Goal: Book appointment/travel/reservation

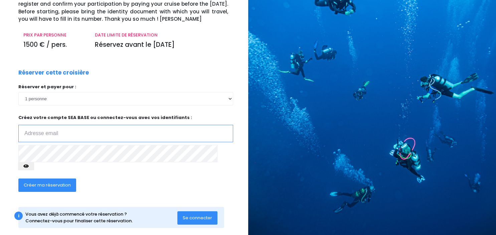
scroll to position [60, 0]
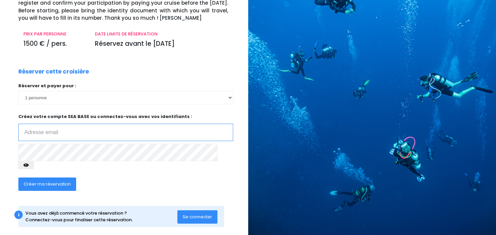
click at [37, 135] on input "email" at bounding box center [125, 132] width 215 height 17
drag, startPoint x: 37, startPoint y: 135, endPoint x: 41, endPoint y: 134, distance: 4.5
click at [37, 135] on input "email" at bounding box center [125, 132] width 215 height 17
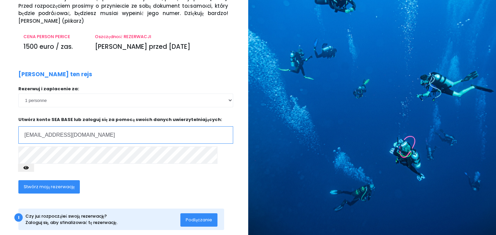
scroll to position [67, 0]
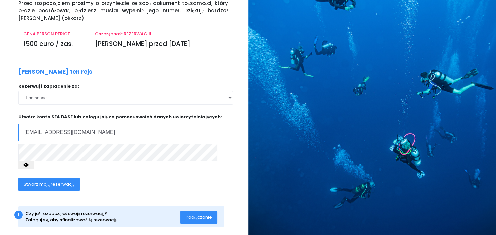
type input "klimaaa@wp.pl"
click at [66, 181] on span "Stwórz moją rezerwację" at bounding box center [49, 184] width 51 height 6
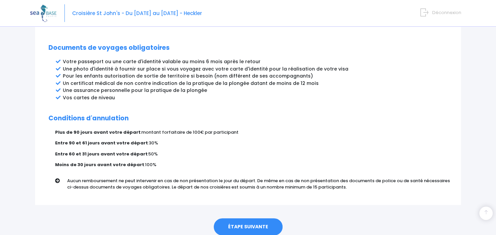
scroll to position [369, 0]
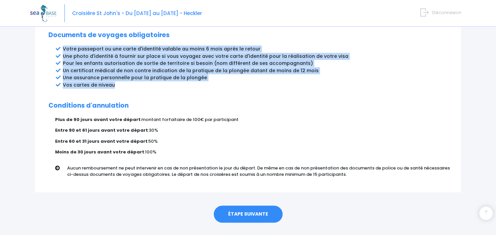
drag, startPoint x: 63, startPoint y: 35, endPoint x: 120, endPoint y: 70, distance: 67.5
click at [120, 70] on ul "Votre passeport ou une carte d'identité valable au moins 6 mois après le retour…" at bounding box center [255, 66] width 385 height 43
copy ul "Votre passeport ou une carte d'identité valable au moins 6 mois après le retour…"
click at [256, 206] on link "ÉTAPE SUIVANTE" at bounding box center [248, 214] width 69 height 17
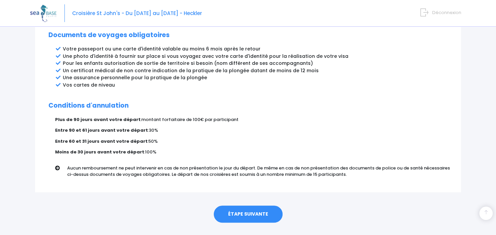
click at [257, 206] on link "ÉTAPE SUIVANTE" at bounding box center [248, 214] width 69 height 17
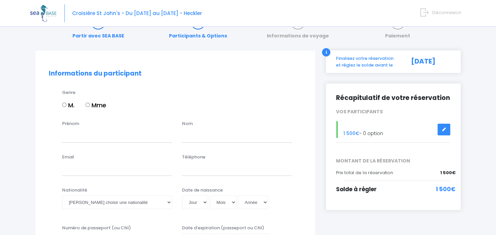
scroll to position [35, 0]
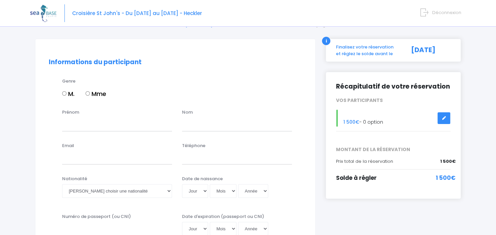
click at [90, 93] on input "Mme" at bounding box center [88, 93] width 4 height 4
radio input "true"
click at [105, 122] on input "Prénom" at bounding box center [117, 124] width 110 height 13
type input "[PERSON_NAME]"
click at [189, 124] on input "text" at bounding box center [237, 124] width 110 height 13
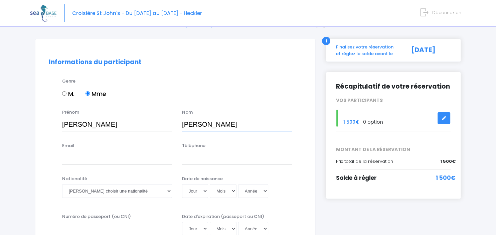
type input "[PERSON_NAME]"
click at [90, 161] on input "Email" at bounding box center [117, 157] width 110 height 13
type input "K"
type input "[EMAIL_ADDRESS][DOMAIN_NAME]"
drag, startPoint x: 190, startPoint y: 159, endPoint x: 193, endPoint y: 161, distance: 4.4
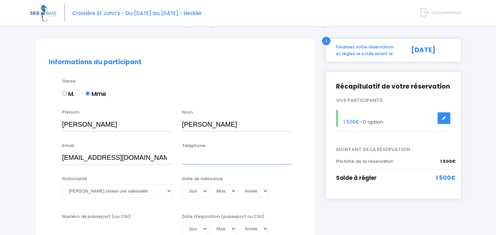
click at [190, 159] on input "Téléphone" at bounding box center [237, 157] width 110 height 13
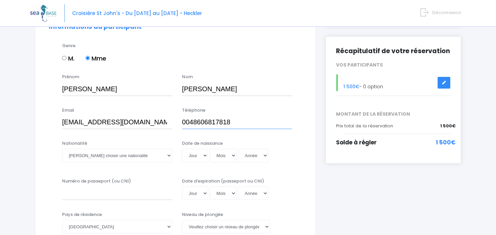
scroll to position [106, 0]
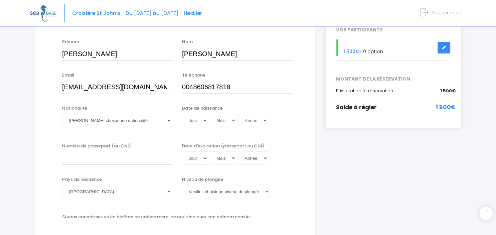
type input "0048606817818"
select select "Polonaise"
click option "Polonaise" at bounding box center [0, 0] width 0 height 0
drag, startPoint x: 218, startPoint y: 110, endPoint x: 183, endPoint y: 108, distance: 34.8
click at [183, 109] on div "Date de naissance Jour 01 02 03 04 05 06 07 08 09 10 11 12 13 14 15 16 17 18 19…" at bounding box center [237, 118] width 120 height 26
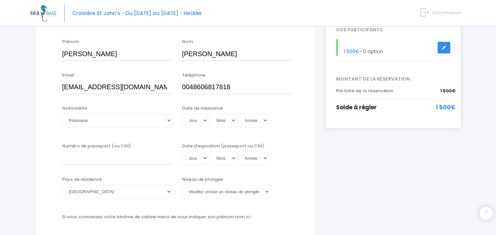
copy label "Date de naissance"
drag, startPoint x: 187, startPoint y: 144, endPoint x: 262, endPoint y: 141, distance: 75.6
copy label "Date d'expiration (passeport ou CNI)"
click at [182, 114] on select "Jour 01 02 03 04 05 06 07 08 09 10 11 12 13 14 15 16 17 18 19 20 21 22 23 24 25…" at bounding box center [195, 120] width 26 height 13
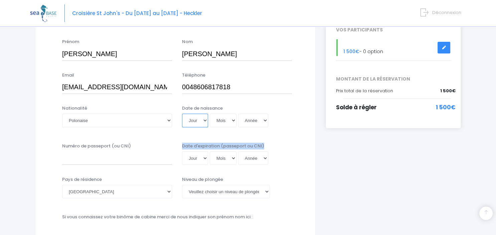
select select "05"
click option "05" at bounding box center [0, 0] width 0 height 0
click at [210, 114] on select "Mois 01 02 03 04 05 06 07 08 09 10 11 12" at bounding box center [223, 120] width 27 height 13
select select "11"
click option "11" at bounding box center [0, 0] width 0 height 0
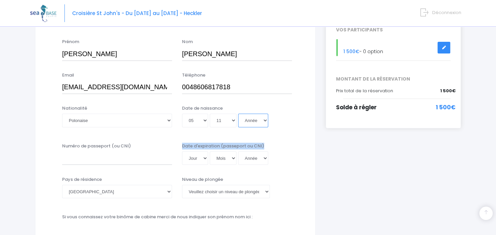
click at [238, 114] on select "Année 2045 2044 2043 2042 2041 2040 2039 2038 2037 2036 2035 2034 2033 2032 203…" at bounding box center [253, 120] width 30 height 13
select select "1985"
click option "1985" at bounding box center [0, 0] width 0 height 0
type input "1985-11-05"
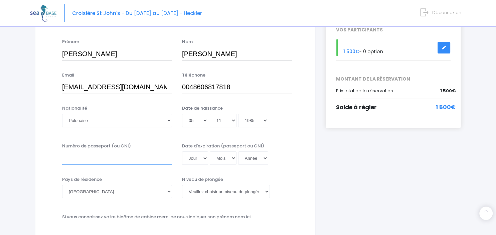
click at [129, 155] on input "Numéro de passeport (ou CNI)" at bounding box center [117, 157] width 110 height 13
type input "EW5395413"
click at [182, 151] on select "Jour 01 02 03 04 05 06 07 08 09 10 11 12 13 14 15 16 17 18 19 20 21 22 23 24 25…" at bounding box center [195, 157] width 26 height 13
select select "27"
click option "27" at bounding box center [0, 0] width 0 height 0
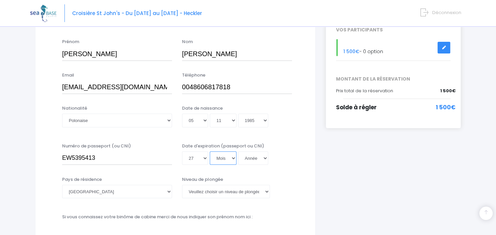
click at [210, 151] on select "Mois 01 02 03 04 05 06 07 08 09 10 11 12" at bounding box center [223, 157] width 27 height 13
select select "01"
click option "01" at bounding box center [0, 0] width 0 height 0
click at [238, 151] on select "Année 2045 2044 2043 2042 2041 2040 2039 2038 2037 2036 2035 2034 2033 2032 203…" at bounding box center [253, 157] width 30 height 13
select select "2032"
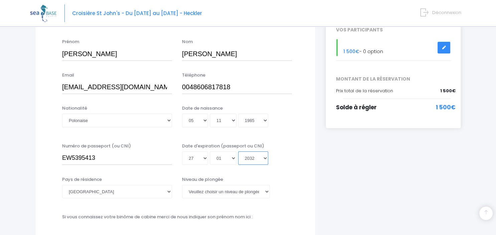
click option "2032" at bounding box center [0, 0] width 0 height 0
type input "[DATE]"
click at [62, 185] on select "Afghanistan Afrique du Sud Albanie Algérie Allemagne Andorre Angola Anguilla An…" at bounding box center [117, 191] width 110 height 13
select select "[GEOGRAPHIC_DATA]"
click option "[GEOGRAPHIC_DATA]" at bounding box center [0, 0] width 0 height 0
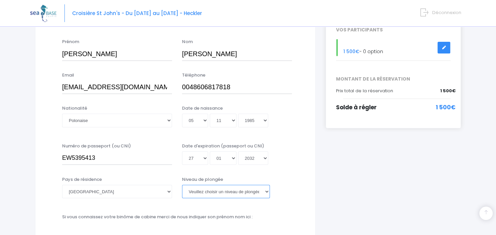
click at [182, 185] on select "Veuillez choisir un niveau de plongée Non plongeur Junior OW diver Adventure OW…" at bounding box center [226, 191] width 88 height 13
select select "PADI Rescue diver"
click option "Rescue diver" at bounding box center [0, 0] width 0 height 0
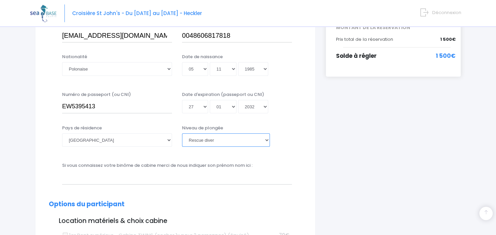
scroll to position [177, 0]
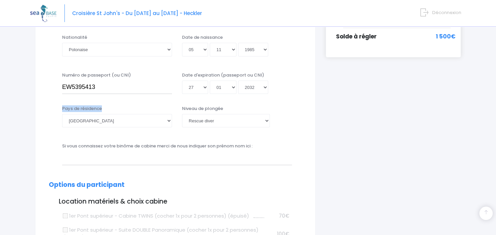
drag, startPoint x: 103, startPoint y: 108, endPoint x: 62, endPoint y: 110, distance: 40.8
click at [62, 110] on div "Pays de résidence Afghanistan Afrique du Sud Albanie Algérie Allemagne Andorre …" at bounding box center [117, 118] width 120 height 26
copy label "Pays de résidence"
click at [182, 114] on select "Veuillez choisir un niveau de plongée Non plongeur Junior OW diver Adventure OW…" at bounding box center [226, 120] width 88 height 13
click option "Rescue diver" at bounding box center [0, 0] width 0 height 0
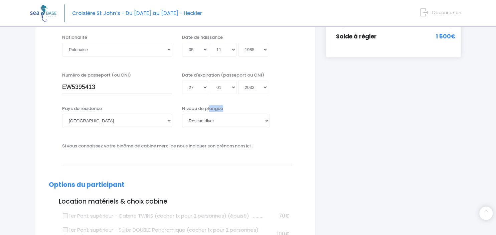
drag, startPoint x: 224, startPoint y: 108, endPoint x: 237, endPoint y: 110, distance: 13.0
click at [210, 110] on div "Niveau de plongée Veuillez choisir un niveau de plongée Non plongeur Junior OW …" at bounding box center [237, 116] width 110 height 22
click at [277, 119] on div "Niveau de plongée Veuillez choisir un niveau de plongée Non plongeur Junior OW …" at bounding box center [237, 116] width 110 height 22
drag, startPoint x: 225, startPoint y: 108, endPoint x: 183, endPoint y: 110, distance: 42.5
click at [183, 110] on div "Niveau de plongée Veuillez choisir un niveau de plongée Non plongeur Junior OW …" at bounding box center [237, 116] width 110 height 22
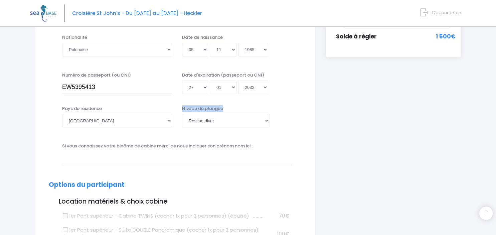
copy label "Niveau de plongée"
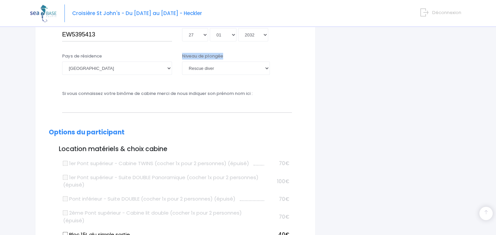
scroll to position [247, 0]
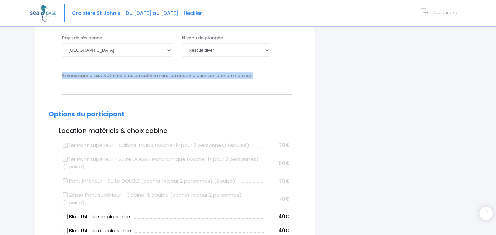
drag, startPoint x: 62, startPoint y: 77, endPoint x: 258, endPoint y: 78, distance: 195.9
click at [256, 79] on div "Si vous connaissez votre binôme de cabine merci de nous indiquer son prénom nom…" at bounding box center [177, 83] width 240 height 22
copy label "Si vous connaissez votre binôme de cabine merci de nous indiquer son prénom nom…"
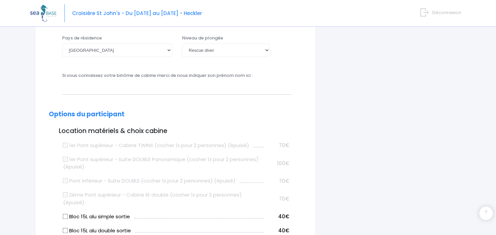
click at [270, 131] on h3 "Location matériels & choix cabine" at bounding box center [175, 131] width 253 height 8
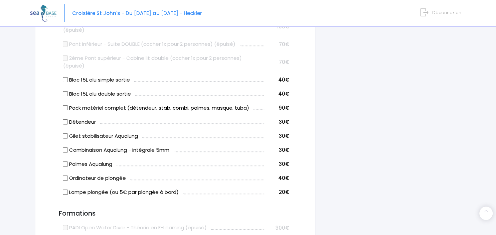
scroll to position [424, 0]
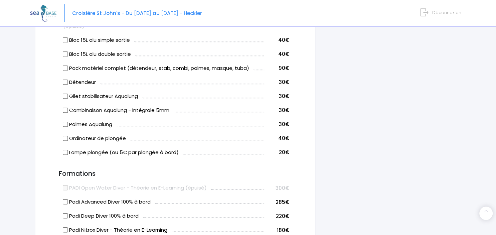
click at [87, 82] on label "Détendeur" at bounding box center [79, 83] width 33 height 8
click at [68, 82] on input "Détendeur" at bounding box center [65, 81] width 5 height 5
click at [66, 84] on input "Détendeur" at bounding box center [65, 81] width 5 height 5
checkbox input "false"
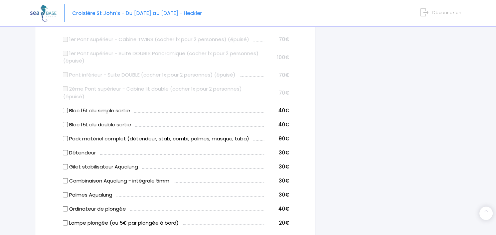
scroll to position [282, 0]
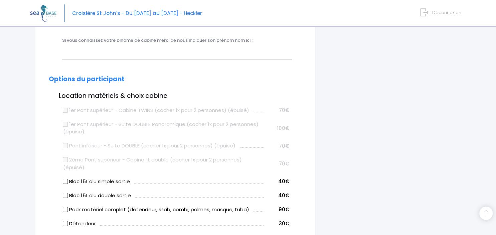
drag, startPoint x: 58, startPoint y: 98, endPoint x: 167, endPoint y: 98, distance: 109.3
click at [167, 98] on h3 "Location matériels & choix cabine" at bounding box center [175, 96] width 253 height 8
copy h3 "Location matériels & choix cabine"
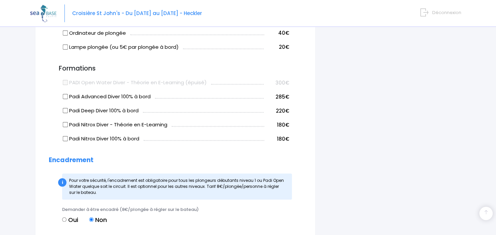
scroll to position [530, 0]
click at [66, 125] on input "Padi Nitrox Diver - Théorie en E-Learning" at bounding box center [65, 123] width 5 height 5
checkbox input "true"
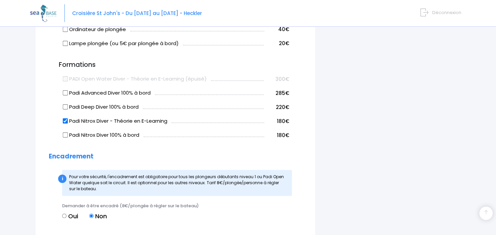
scroll to position [565, 0]
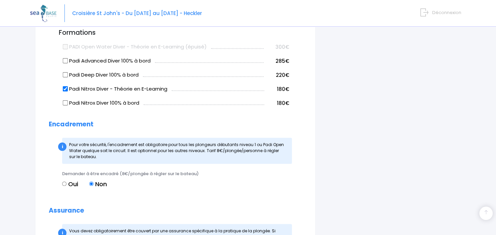
drag, startPoint x: 92, startPoint y: 159, endPoint x: 68, endPoint y: 145, distance: 27.7
click at [68, 145] on div "i Pour votre sécurité, l'encadrement est obligatoire pour tous les plongeurs dé…" at bounding box center [177, 151] width 230 height 26
copy span "Pour votre sécurité, l'encadrement est obligatoire pour tous les plongeurs débu…"
drag, startPoint x: 198, startPoint y: 174, endPoint x: 51, endPoint y: 161, distance: 147.0
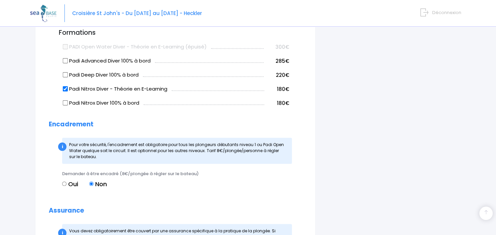
copy form "le bateau. Demander à être encadré (8€/plongée à régler sur le bateau)"
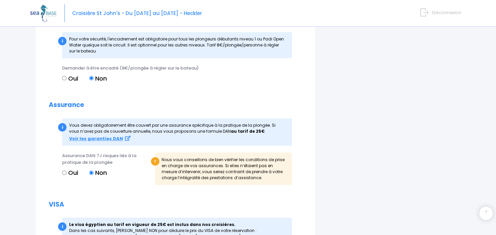
scroll to position [671, 0]
click at [73, 124] on div "i Vous devez obligatoirement être couvert par une assurance spécifique à la …" at bounding box center [177, 132] width 230 height 28
drag, startPoint x: 69, startPoint y: 123, endPoint x: 252, endPoint y: 132, distance: 183.1
click at [252, 132] on div "i Vous devez obligatoirement être couvert par une assurance spécifique à la …" at bounding box center [177, 132] width 230 height 28
copy div "Vous devez obligatoirement être couvert par une assurance spécifique à la pr…"
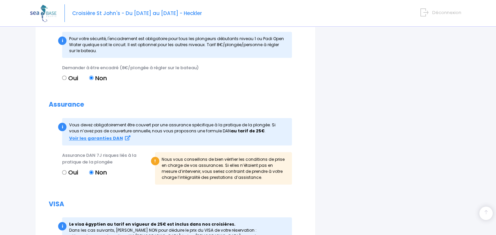
drag, startPoint x: 162, startPoint y: 158, endPoint x: 264, endPoint y: 180, distance: 103.9
click at [264, 180] on div "! Nous vous conseillons de bien vérifier les conditions de prise en charge de v…" at bounding box center [223, 168] width 137 height 32
copy div "Nous vous conseillons de bien vérifier les conditions de prise en charge de vos…"
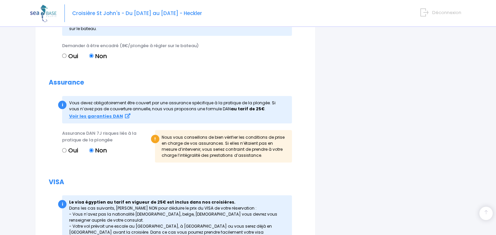
scroll to position [706, 0]
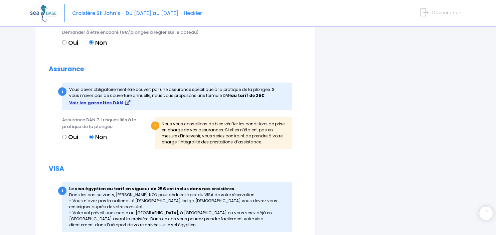
click at [100, 101] on strong "Voir les garanties DAN" at bounding box center [96, 103] width 54 height 6
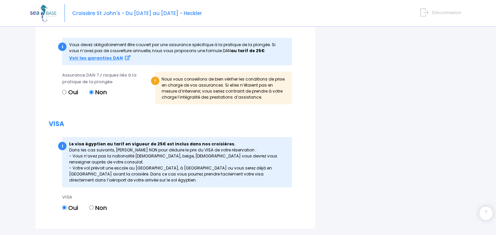
scroll to position [784, 0]
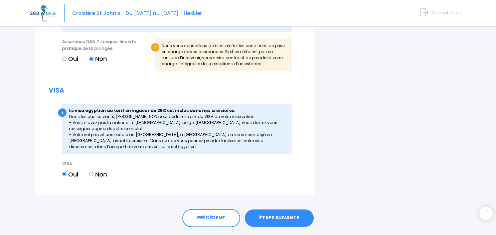
drag, startPoint x: 104, startPoint y: 146, endPoint x: 66, endPoint y: 111, distance: 52.0
click at [66, 111] on div "i Le visa égyptien au tarif en vigueur de 25€ est inclus dans nos croisières. D…" at bounding box center [177, 129] width 230 height 50
click at [95, 174] on label "Non" at bounding box center [98, 174] width 18 height 9
click at [94, 174] on input "Non" at bounding box center [91, 174] width 4 height 4
radio input "true"
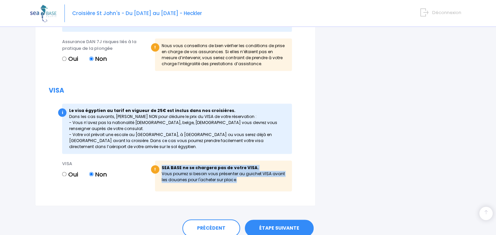
drag, startPoint x: 238, startPoint y: 183, endPoint x: 162, endPoint y: 168, distance: 76.5
click at [162, 168] on div "! SEA BASE ne se chargera pas de votre VISA. Vous pourrez si besoin vous présen…" at bounding box center [223, 175] width 137 height 30
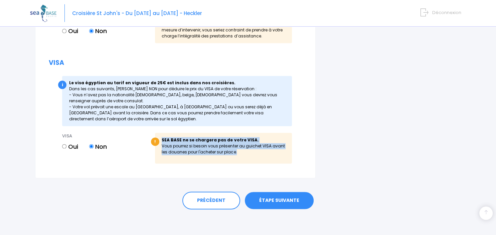
scroll to position [812, 0]
click at [282, 202] on link "ÉTAPE SUIVANTE" at bounding box center [279, 200] width 69 height 17
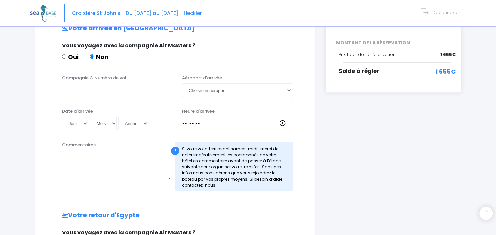
scroll to position [352, 0]
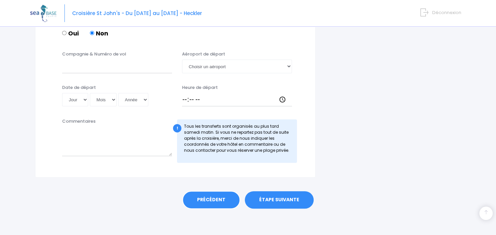
click at [213, 201] on link "PRÉCÉDENT" at bounding box center [212, 200] width 58 height 18
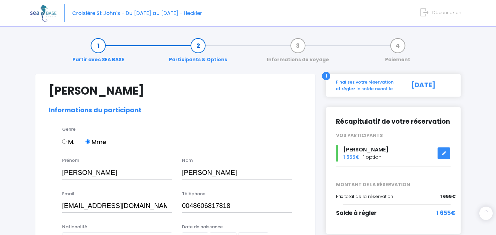
select select "[GEOGRAPHIC_DATA]"
select select "PADI Rescue diver"
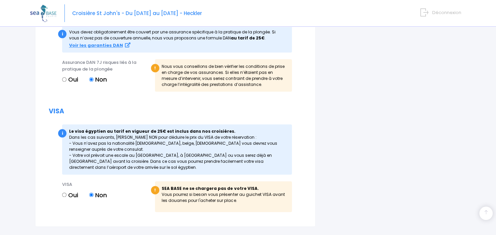
scroll to position [825, 0]
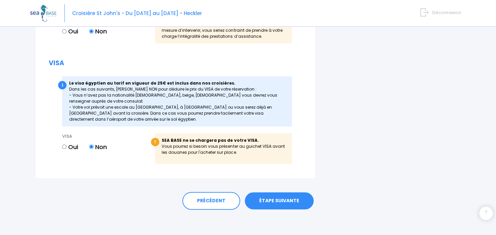
click at [65, 146] on input "Oui" at bounding box center [64, 146] width 4 height 4
radio input "true"
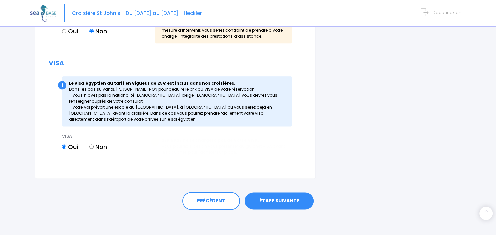
scroll to position [815, 0]
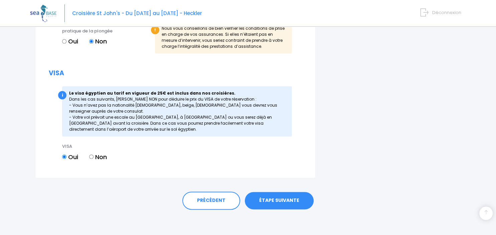
click at [282, 196] on link "ÉTAPE SUIVANTE" at bounding box center [279, 200] width 69 height 17
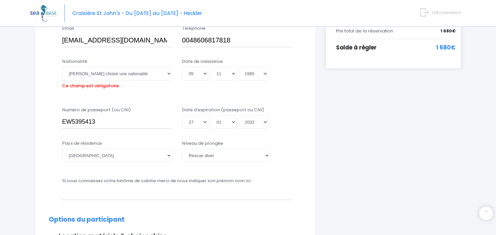
scroll to position [60, 0]
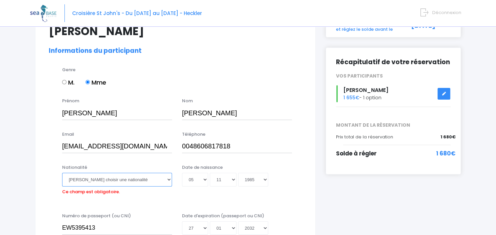
select select "Polonaise"
click option "Polonaise" at bounding box center [0, 0] width 0 height 0
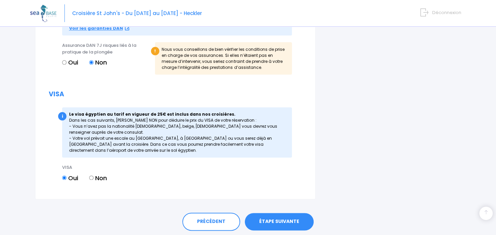
scroll to position [815, 0]
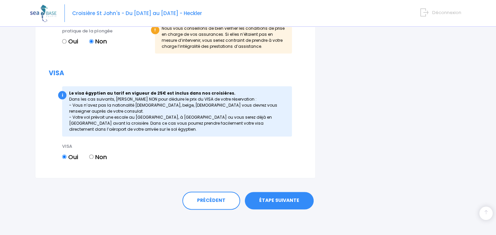
click at [97, 157] on label "Non" at bounding box center [98, 156] width 18 height 9
click at [94, 157] on input "Non" at bounding box center [91, 156] width 4 height 4
radio input "true"
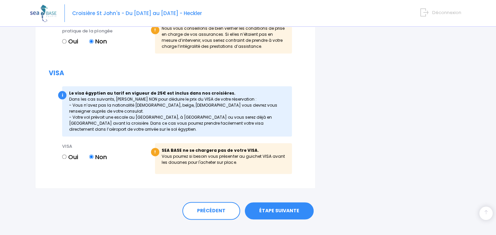
click at [284, 208] on link "ÉTAPE SUIVANTE" at bounding box center [279, 210] width 69 height 17
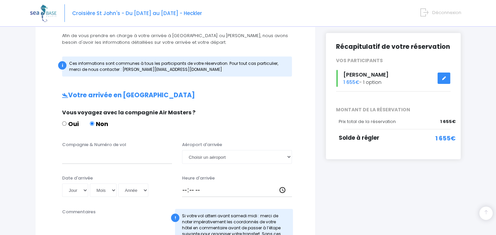
scroll to position [71, 0]
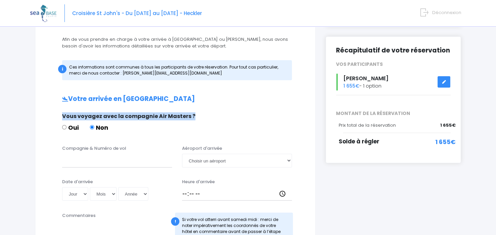
drag, startPoint x: 91, startPoint y: 116, endPoint x: 191, endPoint y: 118, distance: 100.0
click at [191, 118] on span "Vous voyagez avec la compagnie Air Masters ?" at bounding box center [128, 116] width 133 height 8
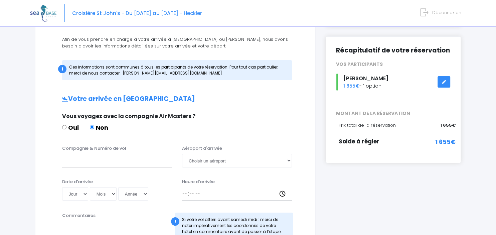
click at [71, 126] on label "Oui" at bounding box center [70, 127] width 17 height 9
click at [67, 126] on input "Oui" at bounding box center [64, 127] width 4 height 4
radio input "true"
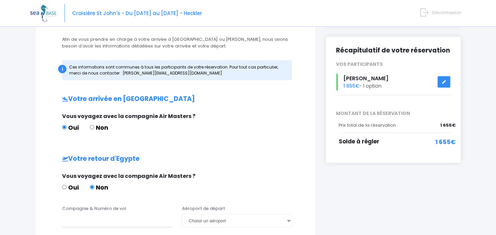
click at [103, 128] on label "Non" at bounding box center [99, 127] width 18 height 9
click at [94, 128] on input "Non" at bounding box center [92, 127] width 4 height 4
radio input "true"
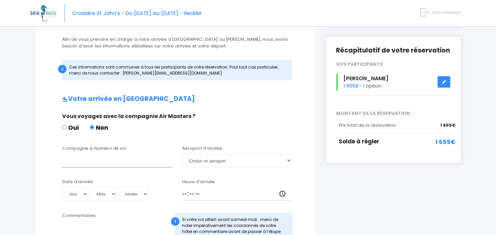
click at [99, 163] on input "Compagnie & Numéro de vol" at bounding box center [117, 160] width 110 height 13
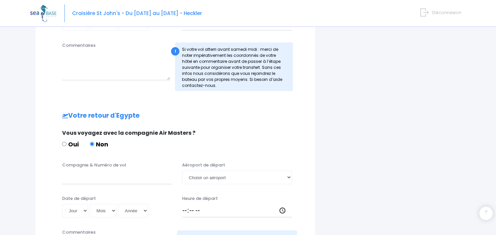
scroll to position [247, 0]
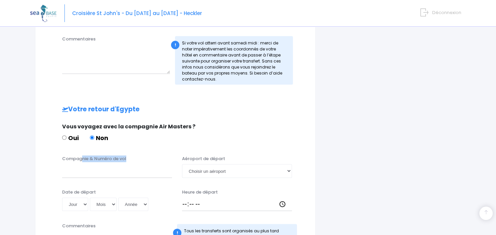
drag, startPoint x: 79, startPoint y: 161, endPoint x: 134, endPoint y: 160, distance: 54.8
click at [134, 160] on div "Compagnie & Numéro de vol" at bounding box center [117, 166] width 120 height 22
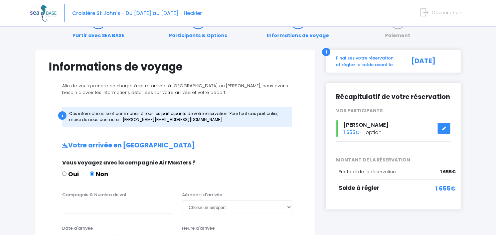
scroll to position [0, 0]
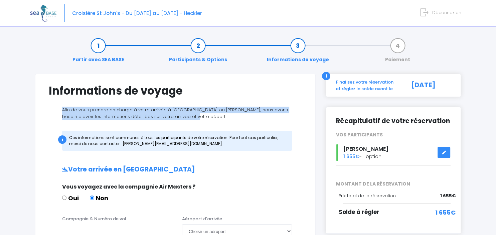
drag, startPoint x: 191, startPoint y: 118, endPoint x: 73, endPoint y: 119, distance: 118.0
copy p "Afin de vous prendre en charge à votre arrivée à Hurghada ou Marsa Alam, nous a…"
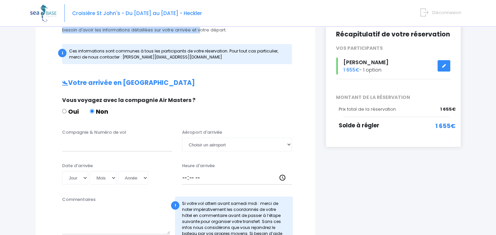
scroll to position [106, 0]
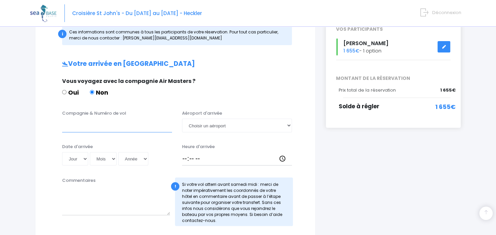
click at [108, 122] on input "Compagnie & Numéro de vol" at bounding box center [117, 125] width 110 height 13
click at [182, 119] on select "Choisir un aéroport Hurghada Marsa Alam" at bounding box center [237, 125] width 110 height 13
select select "[PERSON_NAME]"
click option "[PERSON_NAME]" at bounding box center [0, 0] width 0 height 0
click at [62, 152] on select "Jour 01 02 03 04 05 06 07 08 09 10 11 12 13 14 15 16 17 18 19 20 21 22 23 24 25…" at bounding box center [75, 158] width 26 height 13
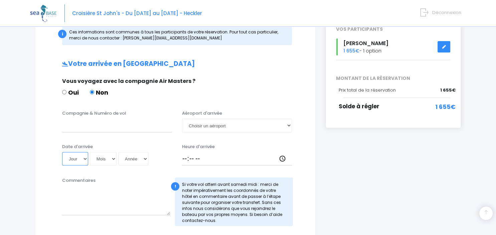
select select "11"
click option "11" at bounding box center [0, 0] width 0 height 0
click at [90, 152] on select "Mois 01 02 03 04 05 06 07 08 09 10 11 12" at bounding box center [103, 158] width 27 height 13
select select "10"
click option "10" at bounding box center [0, 0] width 0 height 0
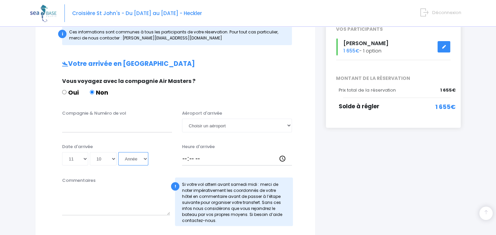
select select "2025"
click option "2025" at bounding box center [0, 0] width 0 height 0
type input "2025-10-11"
drag, startPoint x: 214, startPoint y: 148, endPoint x: 182, endPoint y: 151, distance: 32.9
click at [182, 151] on div "Heure d'arrivée" at bounding box center [237, 154] width 120 height 22
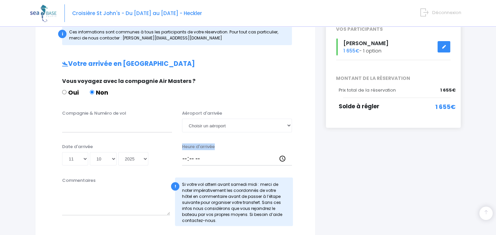
copy label "Heure d'arrivée"
drag, startPoint x: 128, startPoint y: 112, endPoint x: 64, endPoint y: 113, distance: 64.2
click at [64, 113] on div "Compagnie & Numéro de vol" at bounding box center [117, 121] width 120 height 22
copy label "Compagnie & Numéro de vol"
click at [93, 180] on label "Commentaires" at bounding box center [78, 180] width 33 height 7
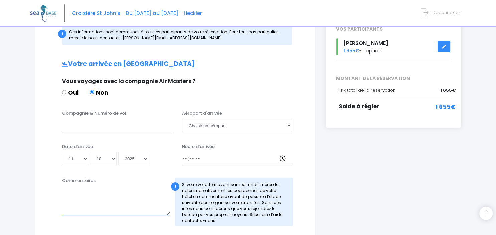
click at [93, 186] on textarea "Commentaires" at bounding box center [116, 200] width 108 height 29
click at [134, 208] on textarea "Commentaires" at bounding box center [116, 200] width 108 height 29
click at [124, 211] on textarea "Commentaires" at bounding box center [116, 200] width 108 height 29
click at [95, 127] on input "Compagnie & Numéro de vol" at bounding box center [117, 125] width 110 height 13
drag, startPoint x: 208, startPoint y: 221, endPoint x: 183, endPoint y: 184, distance: 45.1
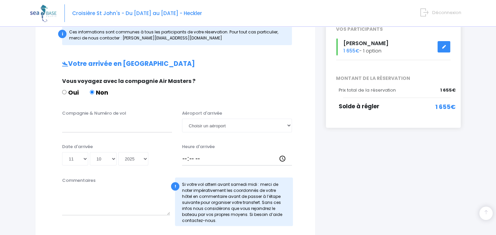
click at [183, 184] on div "! Si votre vol atterri avant samedi midi : merci de noter impérativement les co…" at bounding box center [234, 202] width 118 height 48
copy div "Si votre vol atterri avant samedi midi : merci de noter impérativement les coor…"
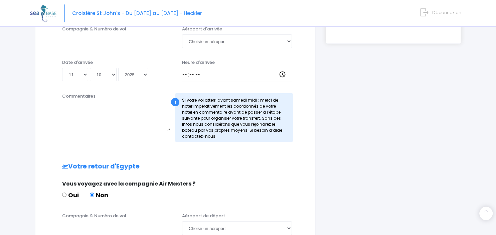
scroll to position [140, 0]
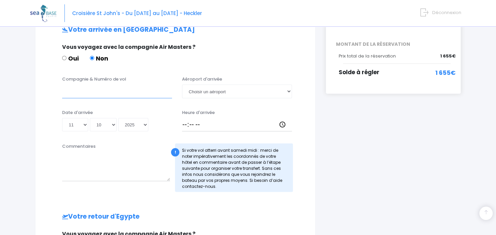
click at [77, 97] on input "Compagnie & Numéro de vol" at bounding box center [117, 91] width 110 height 13
click at [132, 91] on input "Skyline Express Airlines No. QU9147" at bounding box center [117, 91] width 110 height 13
drag, startPoint x: 151, startPoint y: 91, endPoint x: 134, endPoint y: 96, distance: 18.2
click at [134, 96] on input "Skyline Express Airlines / Flight No. QU9147" at bounding box center [117, 91] width 110 height 13
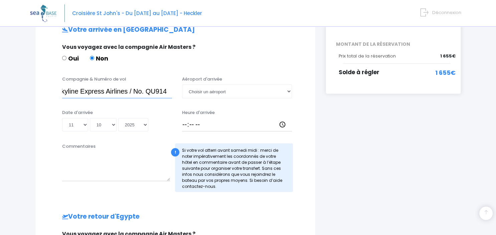
type input "Skyline Express Airlines / No. QU9147"
click at [187, 126] on input "Heure d'arrivée" at bounding box center [237, 124] width 110 height 13
type input "15:40"
click at [335, 148] on div "i Finalisez votre réservation et réglez le solde avant le 22/09/2025 Récapitula…" at bounding box center [393, 161] width 145 height 455
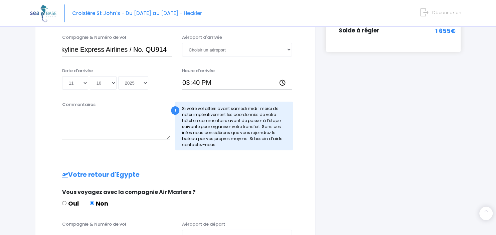
scroll to position [246, 0]
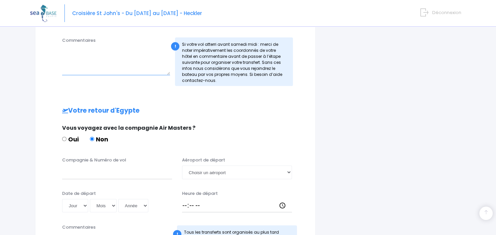
click at [118, 65] on textarea "Commentaires" at bounding box center [116, 60] width 108 height 29
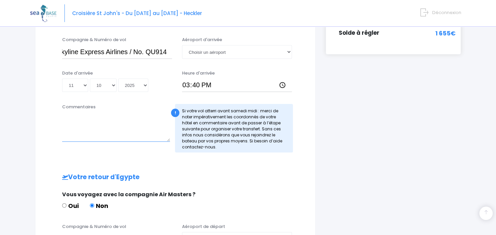
scroll to position [175, 0]
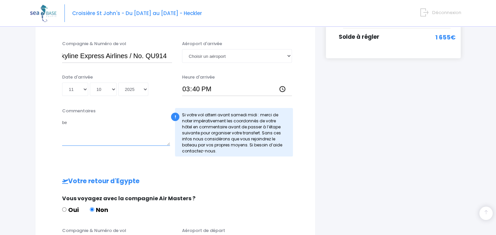
type textarea "b"
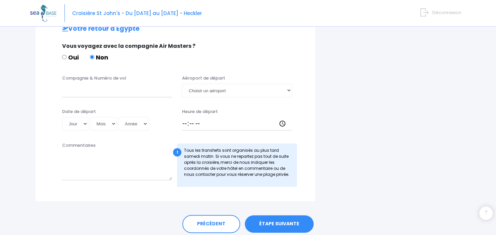
scroll to position [316, 0]
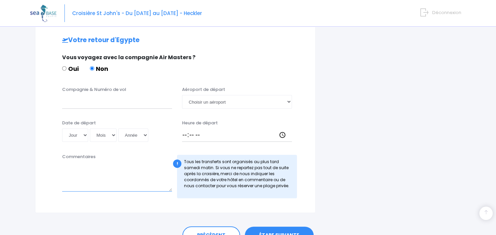
click at [98, 178] on textarea "Commentaires" at bounding box center [117, 176] width 110 height 29
click at [91, 164] on textarea "Commentaires" at bounding box center [117, 176] width 110 height 29
paste textarea "Vous aurez besoin d'un transfert vers votre hôtel."
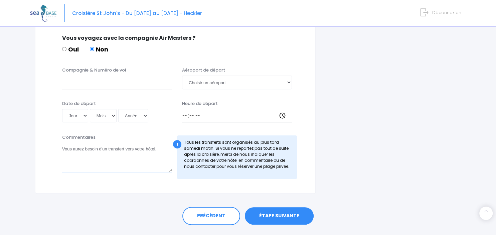
scroll to position [352, 0]
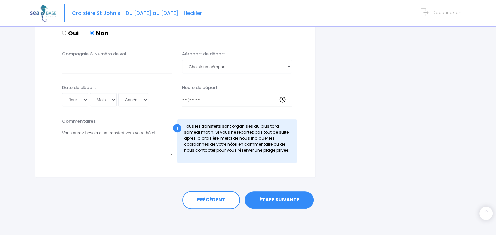
type textarea "Vous aurez besoin d'un transfert vers votre hôtel."
click at [280, 203] on link "ÉTAPE SUIVANTE" at bounding box center [279, 199] width 69 height 17
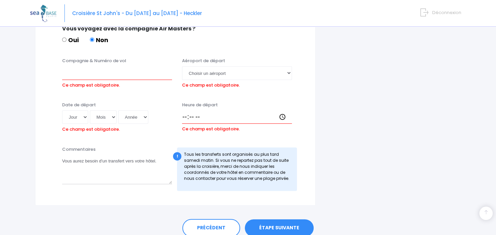
scroll to position [344, 0]
drag, startPoint x: 293, startPoint y: 181, endPoint x: 183, endPoint y: 153, distance: 113.1
click at [183, 153] on div "! Tous les transferts sont organisés au plus tard samedi matin. Si vous ne repa…" at bounding box center [237, 169] width 120 height 43
copy div "Tous les transferts sont organisés au plus tard samedi matin. Si vous ne repart…"
click at [292, 232] on link "ÉTAPE SUIVANTE" at bounding box center [279, 228] width 69 height 17
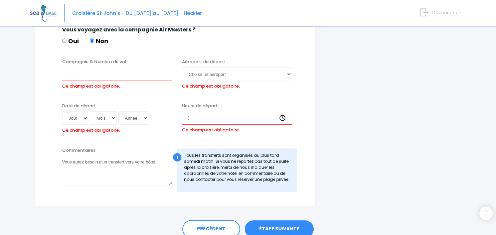
click at [287, 230] on link "ÉTAPE SUIVANTE" at bounding box center [279, 228] width 69 height 17
click at [287, 227] on link "ÉTAPE SUIVANTE" at bounding box center [279, 228] width 69 height 17
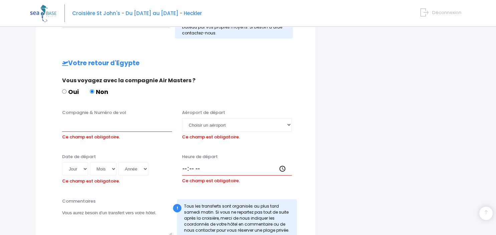
scroll to position [309, 0]
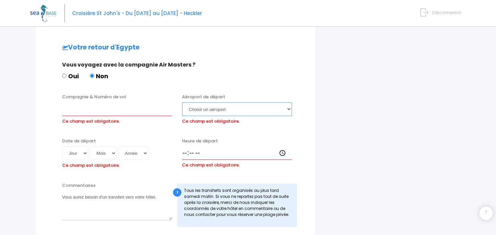
click at [182, 102] on select "Choisir un aéroport Hurghada Marsa Alam" at bounding box center [237, 108] width 110 height 13
select select "[PERSON_NAME]"
click option "[PERSON_NAME]" at bounding box center [0, 0] width 0 height 0
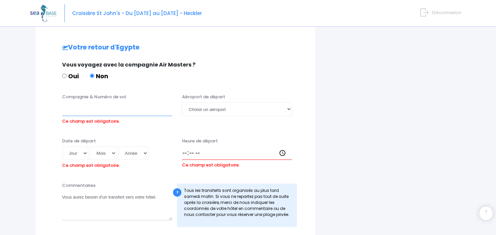
click at [79, 112] on input "Compagnie & Numéro de vol" at bounding box center [117, 108] width 110 height 13
drag, startPoint x: 159, startPoint y: 197, endPoint x: 48, endPoint y: 195, distance: 111.3
click at [62, 195] on textarea "Vous aurez besoin d'un transfert vers votre hôtel." at bounding box center [117, 205] width 110 height 29
paste textarea "You will need a transfer to your ho"
drag, startPoint x: 70, startPoint y: 197, endPoint x: 64, endPoint y: 198, distance: 6.4
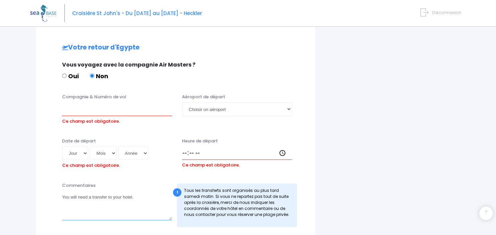
click at [64, 198] on textarea "You will need a transfer to your hotel." at bounding box center [117, 205] width 110 height 29
drag, startPoint x: 116, startPoint y: 195, endPoint x: 107, endPoint y: 200, distance: 10.9
click at [106, 201] on textarea "I will need a transfer to your hotel." at bounding box center [117, 205] width 110 height 29
type textarea "I will need a transfer to hotel."
click at [95, 110] on input "Compagnie & Numéro de vol" at bounding box center [117, 108] width 110 height 13
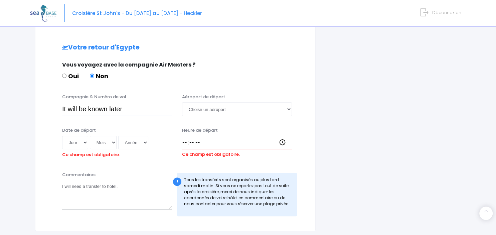
drag, startPoint x: 122, startPoint y: 106, endPoint x: 15, endPoint y: 94, distance: 108.0
click at [62, 102] on input "It will be known later" at bounding box center [117, 108] width 110 height 13
type input "It will be known later"
click at [190, 149] on label "Ce champ est obligatoire." at bounding box center [211, 153] width 58 height 9
click at [190, 149] on input "Heure de départ" at bounding box center [237, 142] width 110 height 13
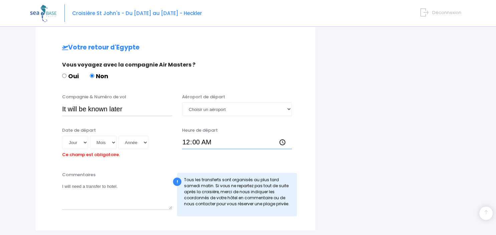
click at [189, 142] on input "00:00" at bounding box center [237, 142] width 110 height 13
click at [205, 142] on input "10:00" at bounding box center [237, 142] width 110 height 13
click at [191, 142] on input "10:00" at bounding box center [237, 142] width 110 height 13
click at [188, 142] on input "10:00" at bounding box center [237, 142] width 110 height 13
type input "12:00"
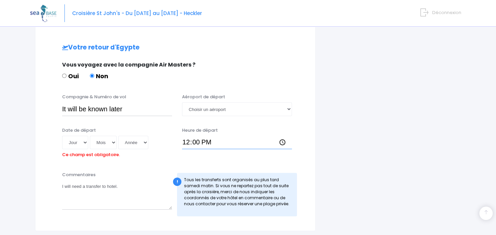
click at [207, 143] on input "12:00" at bounding box center [237, 142] width 110 height 13
click at [192, 158] on div "Heure de départ 12:00" at bounding box center [237, 143] width 120 height 33
click at [62, 136] on select "Jour 01 02 03 04 05 06 07 08 09 10 11 12 13 14 15 16 17 18 19 20 21 22 23 24 25…" at bounding box center [75, 142] width 26 height 13
drag, startPoint x: 82, startPoint y: 143, endPoint x: 320, endPoint y: 93, distance: 242.9
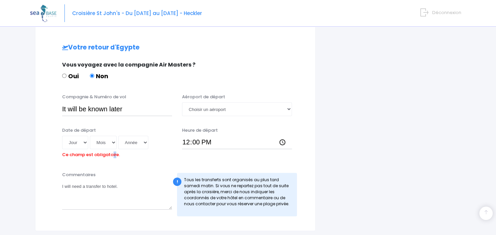
drag, startPoint x: 111, startPoint y: 157, endPoint x: 115, endPoint y: 159, distance: 4.6
click at [115, 159] on div "Date de départ Jour 01 02 03 04 05 06 07 08 09 10 11 12 13 14 15 16 17 18 19 20…" at bounding box center [117, 143] width 120 height 33
drag, startPoint x: 120, startPoint y: 157, endPoint x: 92, endPoint y: 156, distance: 28.8
click at [96, 159] on div "Date de départ Jour 01 02 03 04 05 06 07 08 09 10 11 12 13 14 15 16 17 18 19 20…" at bounding box center [117, 143] width 120 height 33
drag, startPoint x: 88, startPoint y: 154, endPoint x: 94, endPoint y: 154, distance: 5.7
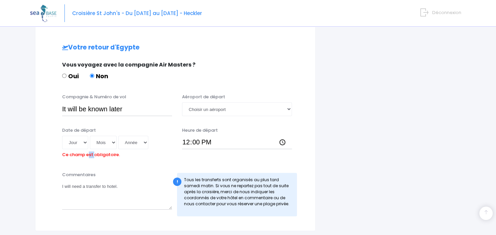
click at [94, 154] on label "Ce champ est obligatoire." at bounding box center [91, 153] width 58 height 9
drag, startPoint x: 86, startPoint y: 155, endPoint x: 94, endPoint y: 156, distance: 7.4
click at [94, 156] on label "Ce champ est obligatoire." at bounding box center [91, 153] width 58 height 9
drag, startPoint x: 110, startPoint y: 157, endPoint x: 124, endPoint y: 165, distance: 16.9
click at [138, 166] on div "Votre arrivée en Egypte Vous voyagez avec la compagnie Air Masters ? Oui Non Co…" at bounding box center [175, 39] width 253 height 364
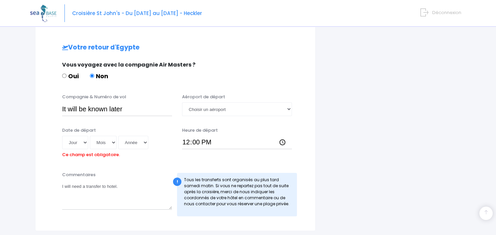
click at [90, 160] on div "Date de départ Jour 01 02 03 04 05 06 07 08 09 10 11 12 13 14 15 16 17 18 19 20…" at bounding box center [175, 145] width 263 height 37
drag, startPoint x: 87, startPoint y: 156, endPoint x: 93, endPoint y: 157, distance: 6.2
click at [93, 157] on label "Ce champ est obligatoire." at bounding box center [91, 153] width 58 height 9
click at [62, 136] on select "Jour 01 02 03 04 05 06 07 08 09 10 11 12 13 14 15 16 17 18 19 20 21 22 23 24 25…" at bounding box center [75, 142] width 26 height 13
select select "20"
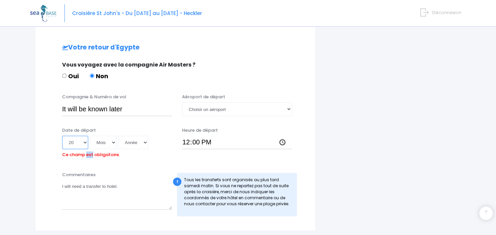
click option "20" at bounding box center [0, 0] width 0 height 0
select select "10"
click option "10" at bounding box center [0, 0] width 0 height 0
click at [118, 136] on select "Année 2045 2044 2043 2042 2041 2040 2039 2038 2037 2036 2035 2034 2033 2032 203…" at bounding box center [133, 142] width 30 height 13
select select "2025"
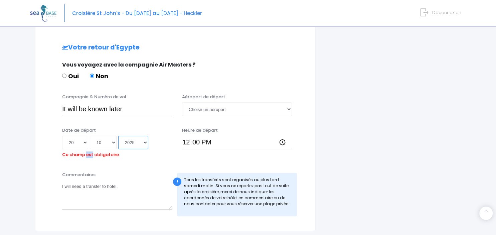
click option "2025" at bounding box center [0, 0] width 0 height 0
type input "2025-10-20"
click at [295, 106] on div "Aéroport de départ Choisir un aéroport Hurghada Marsa Alam" at bounding box center [237, 105] width 120 height 22
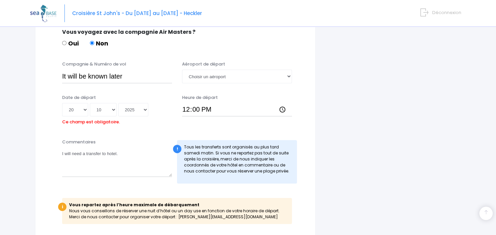
scroll to position [402, 0]
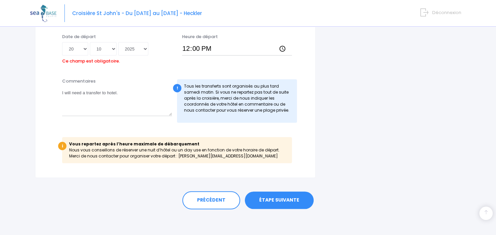
drag, startPoint x: 244, startPoint y: 157, endPoint x: 68, endPoint y: 145, distance: 177.3
click at [67, 145] on div "i Vous repartez après l’heure maximale de débarquement Nous vous conseillons de…" at bounding box center [177, 150] width 230 height 26
click at [62, 94] on div "Commentaires I will need a transfer to hotel." at bounding box center [117, 100] width 120 height 45
click at [63, 93] on textarea "I will need a transfer to hotel." at bounding box center [117, 101] width 110 height 29
click at [102, 94] on textarea "I will need a transfer to hotel." at bounding box center [117, 101] width 110 height 29
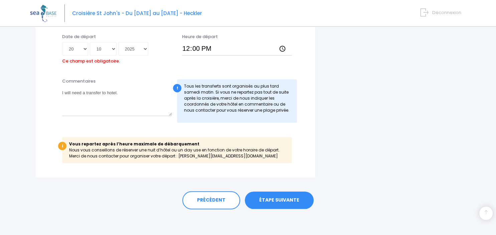
click at [62, 93] on div "Commentaires I will need a transfer to hotel." at bounding box center [117, 100] width 120 height 45
click at [66, 92] on textarea "I will need a transfer to hotel." at bounding box center [117, 101] width 110 height 29
click at [103, 93] on textarea "I didn't buy my return ticket yet. I will need a transfer to hotel." at bounding box center [117, 101] width 110 height 29
click at [122, 105] on textarea "I didn't buy my return ticket yet. I will need a transfer to hotel." at bounding box center [117, 101] width 110 height 29
click at [104, 91] on textarea "I didn't buy my return ticket yet. I will need a transfer to hotel." at bounding box center [117, 101] width 110 height 29
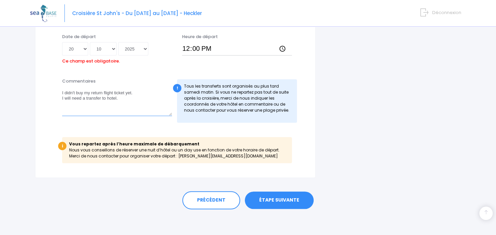
type textarea "I didn't buy my return flight ticket yet. I will need a transfer to hotel."
drag, startPoint x: 235, startPoint y: 154, endPoint x: 70, endPoint y: 145, distance: 165.4
click at [70, 145] on div "i Vous repartez après l’heure maximale de débarquement Nous vous conseillons de…" at bounding box center [177, 150] width 230 height 26
copy div "Vous repartez après l’heure maximale de débarquement Nous vous conseillons de r…"
click at [189, 49] on input "12:00" at bounding box center [237, 48] width 110 height 13
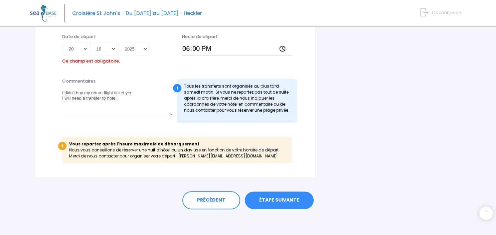
drag, startPoint x: 368, startPoint y: 110, endPoint x: 307, endPoint y: 102, distance: 61.3
click at [189, 52] on input "18:00" at bounding box center [237, 48] width 110 height 13
type input "12:00"
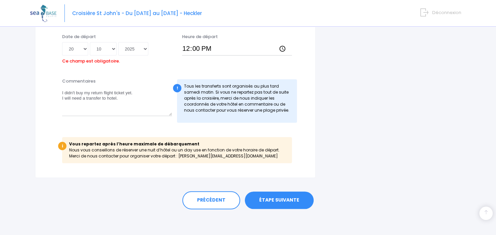
click at [294, 203] on link "ÉTAPE SUIVANTE" at bounding box center [279, 200] width 69 height 17
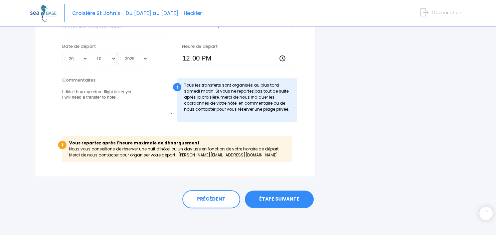
scroll to position [392, 0]
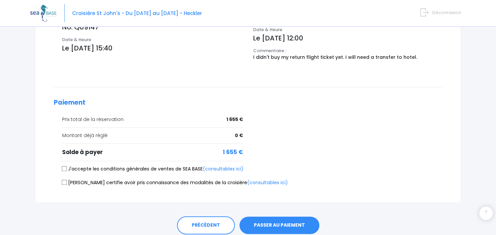
scroll to position [279, 0]
